Goal: Task Accomplishment & Management: Complete application form

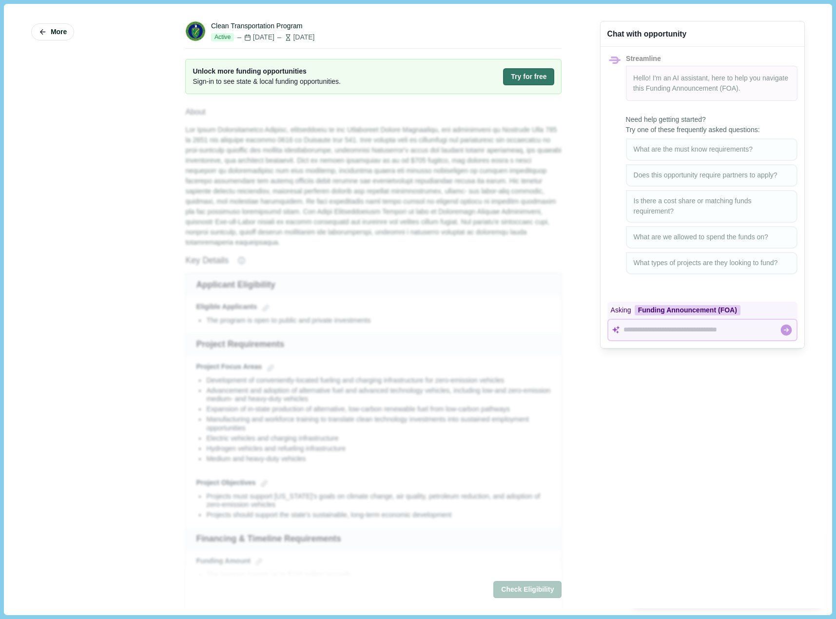
click at [509, 81] on button "Try for free" at bounding box center [528, 76] width 51 height 17
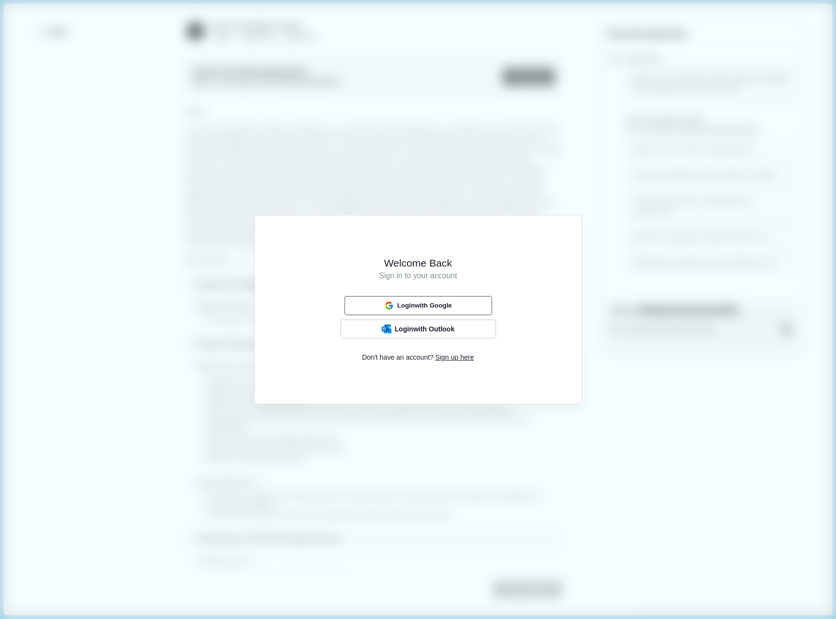
click at [465, 303] on button "Login with Google" at bounding box center [418, 305] width 148 height 19
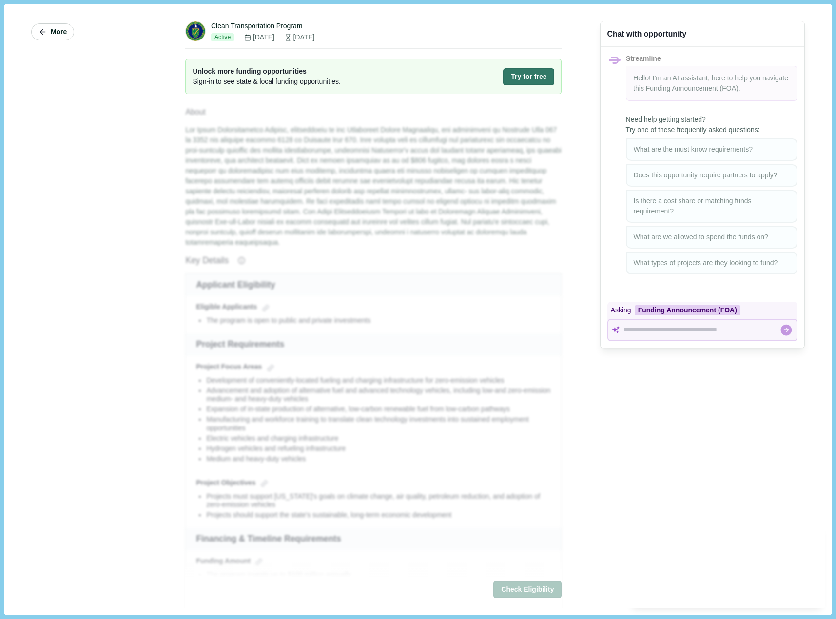
click at [44, 34] on icon "button" at bounding box center [42, 32] width 9 height 9
